Goal: Information Seeking & Learning: Learn about a topic

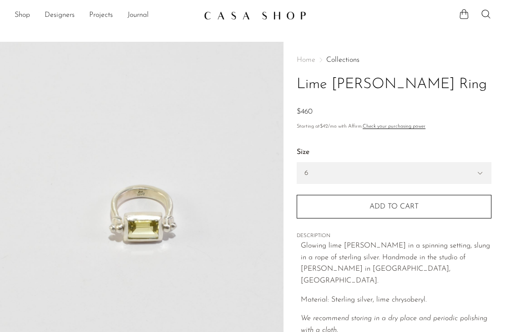
click at [21, 14] on link "Shop" at bounding box center [22, 16] width 15 height 12
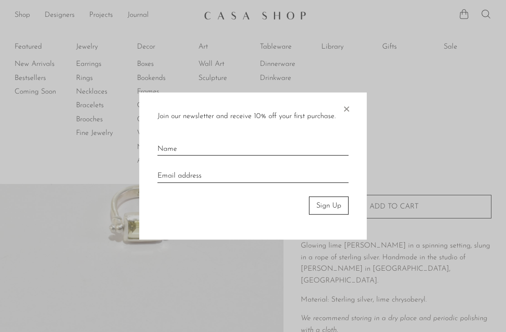
click at [346, 106] on span "×" at bounding box center [345, 106] width 9 height 29
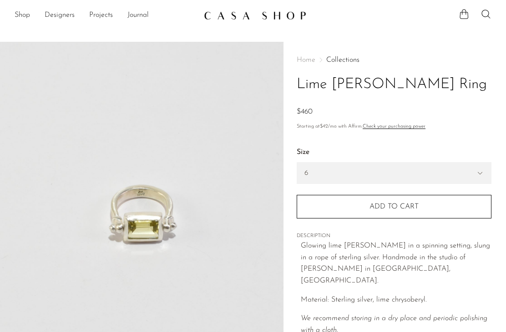
click at [17, 14] on link "Shop" at bounding box center [22, 16] width 15 height 12
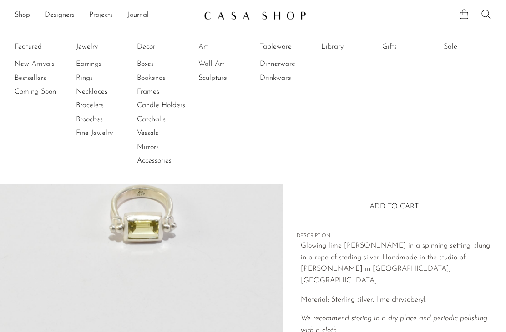
click at [90, 87] on link "Necklaces" at bounding box center [110, 92] width 68 height 10
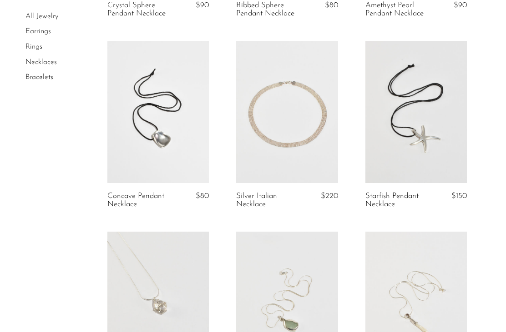
scroll to position [234, 0]
click at [315, 120] on link at bounding box center [287, 111] width 102 height 142
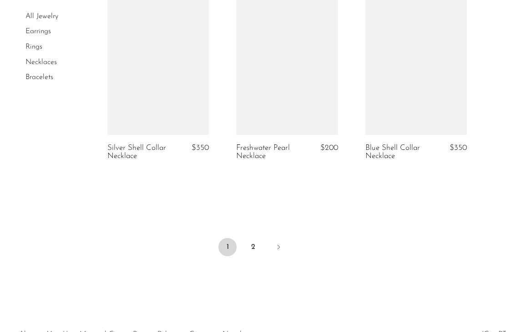
scroll to position [2197, 0]
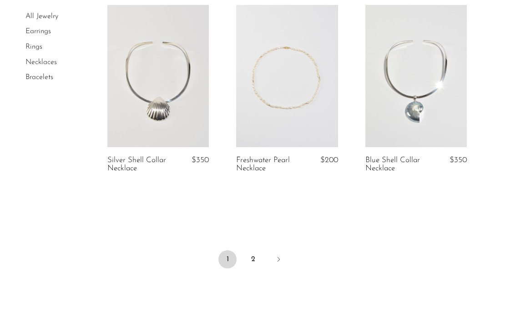
click at [281, 256] on icon "Next" at bounding box center [278, 259] width 7 height 7
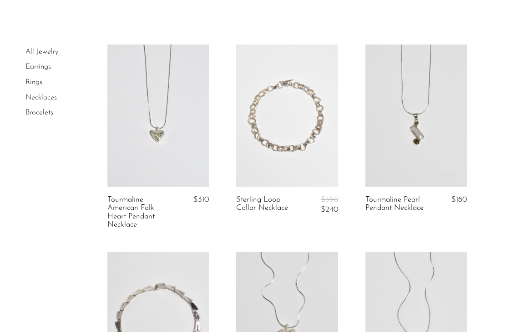
scroll to position [39, 0]
click at [441, 119] on link at bounding box center [416, 116] width 102 height 142
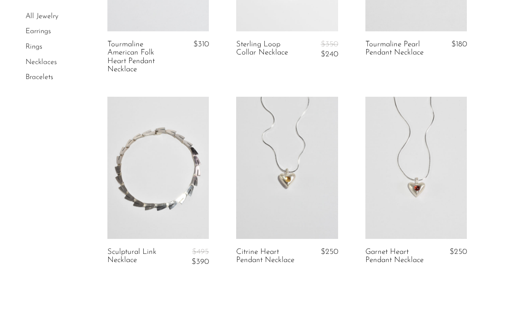
scroll to position [0, 0]
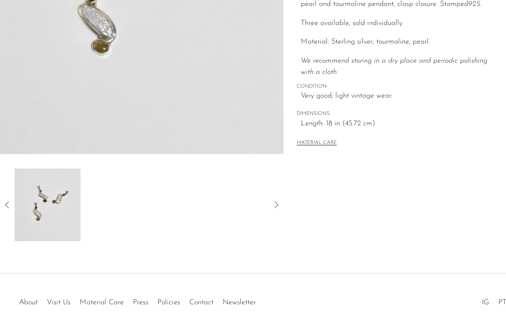
scroll to position [231, 0]
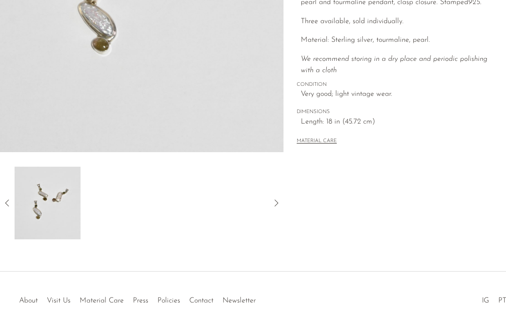
click at [4, 202] on icon at bounding box center [7, 203] width 11 height 11
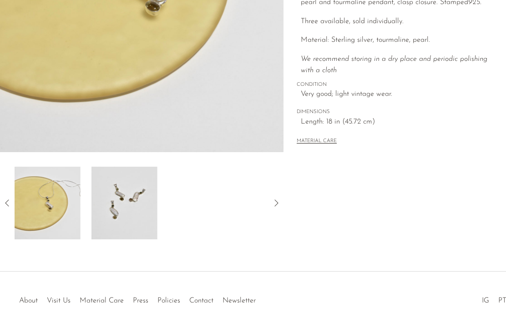
click at [5, 202] on icon at bounding box center [7, 203] width 11 height 11
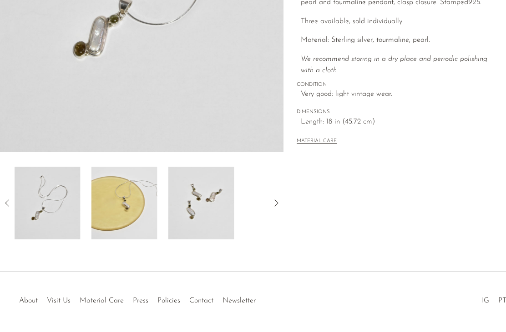
click at [8, 200] on icon at bounding box center [7, 203] width 11 height 11
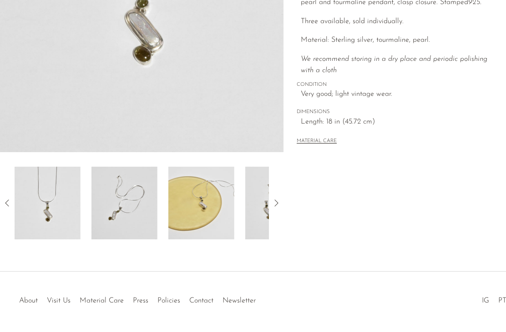
click at [7, 198] on icon at bounding box center [7, 203] width 11 height 11
click at [46, 211] on img at bounding box center [48, 203] width 66 height 73
click at [53, 200] on img at bounding box center [48, 203] width 66 height 73
click at [43, 265] on div "Tourmaline Pearl Pendant Necklace $180" at bounding box center [253, 41] width 506 height 461
click at [42, 203] on img at bounding box center [48, 203] width 66 height 73
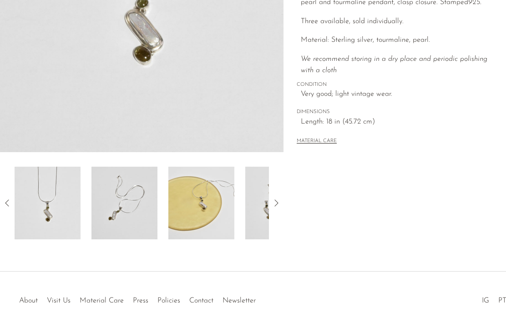
click at [47, 206] on img at bounding box center [48, 203] width 66 height 73
click at [5, 201] on icon at bounding box center [7, 203] width 11 height 11
click at [4, 202] on icon at bounding box center [7, 203] width 11 height 11
click at [4, 198] on icon at bounding box center [7, 203] width 11 height 11
click at [46, 204] on img at bounding box center [48, 203] width 66 height 73
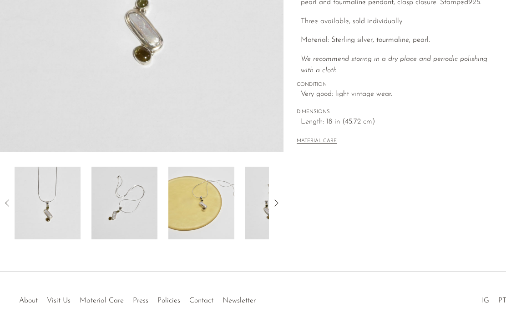
click at [43, 201] on img at bounding box center [48, 203] width 66 height 73
click at [49, 212] on img at bounding box center [48, 203] width 66 height 73
click at [443, 208] on div "Collections Necklaces Tourmaline Pearl Pendant Necklace $180 Starting at $62 /m…" at bounding box center [394, 25] width 222 height 428
click at [446, 201] on div "Collections Necklaces Tourmaline Pearl Pendant Necklace $180 Starting at $62 /m…" at bounding box center [394, 25] width 222 height 428
click at [446, 208] on div "Collections Necklaces Tourmaline Pearl Pendant Necklace $180 Starting at $62 /m…" at bounding box center [394, 25] width 222 height 428
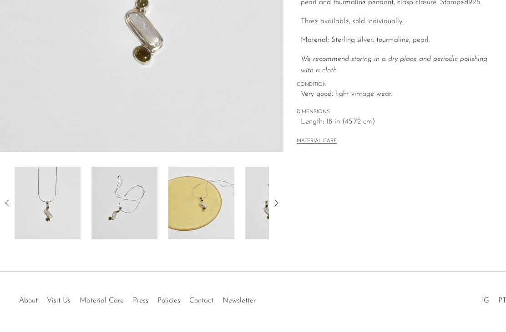
click at [452, 59] on icon "We recommend storing in a dry place and periodic polishing with a cloth" at bounding box center [394, 64] width 186 height 19
click at [447, 163] on div "Collections Necklaces Tourmaline Pearl Pendant Necklace $180 Starting at $62 /m…" at bounding box center [394, 25] width 222 height 428
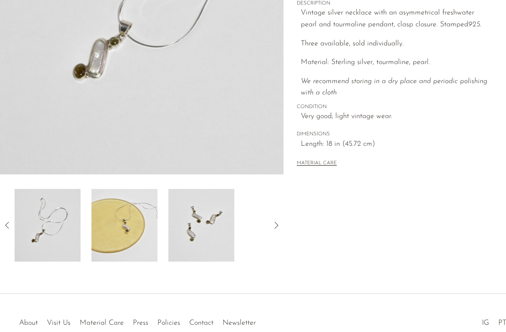
scroll to position [189, 0]
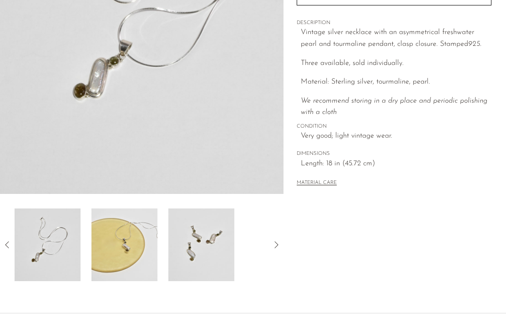
click at [47, 242] on img at bounding box center [48, 245] width 66 height 73
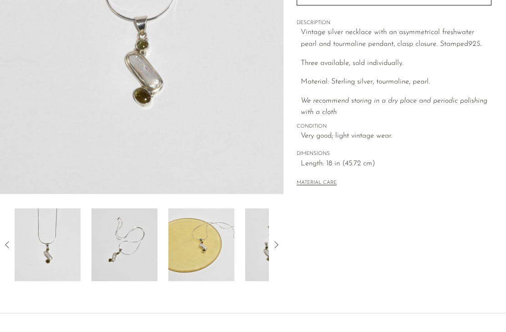
click at [55, 251] on img at bounding box center [48, 245] width 66 height 73
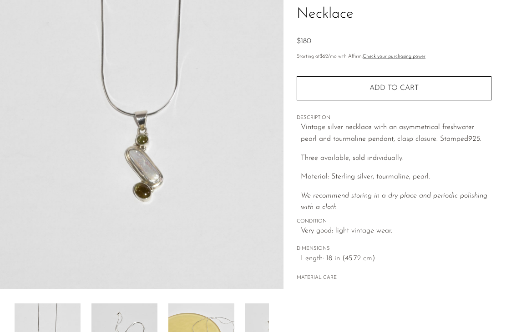
scroll to position [63, 0]
